Goal: Task Accomplishment & Management: Manage account settings

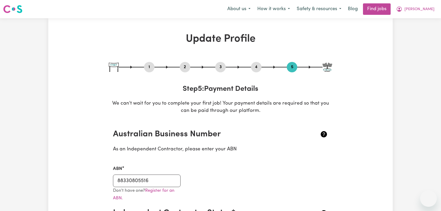
select select "I am providing services privately on my own"
click at [427, 8] on span "[PERSON_NAME]" at bounding box center [419, 10] width 30 height 6
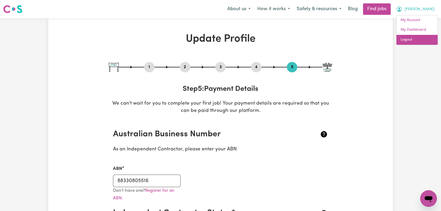
click at [411, 39] on link "Logout" at bounding box center [416, 40] width 41 height 10
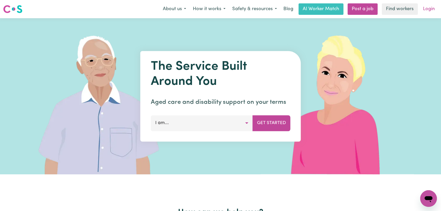
click at [434, 10] on link "Login" at bounding box center [429, 8] width 18 height 11
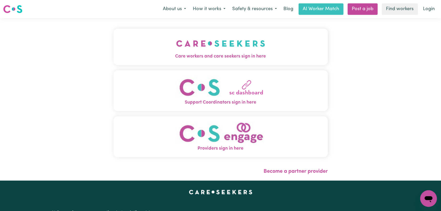
click at [206, 48] on img "Care workers and care seekers sign in here" at bounding box center [220, 43] width 89 height 19
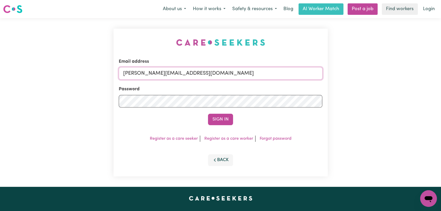
click at [220, 67] on input "[PERSON_NAME][EMAIL_ADDRESS][DOMAIN_NAME]" at bounding box center [221, 73] width 204 height 13
drag, startPoint x: 150, startPoint y: 73, endPoint x: 275, endPoint y: 77, distance: 125.7
click at [275, 77] on input "Superuser~[EMAIL_ADDRESS][DOMAIN_NAME]" at bounding box center [221, 73] width 204 height 13
type input "Superuser~[EMAIL_ADDRESS][DOMAIN_NAME]"
click at [217, 120] on button "Sign In" at bounding box center [220, 119] width 25 height 11
